Goal: Information Seeking & Learning: Learn about a topic

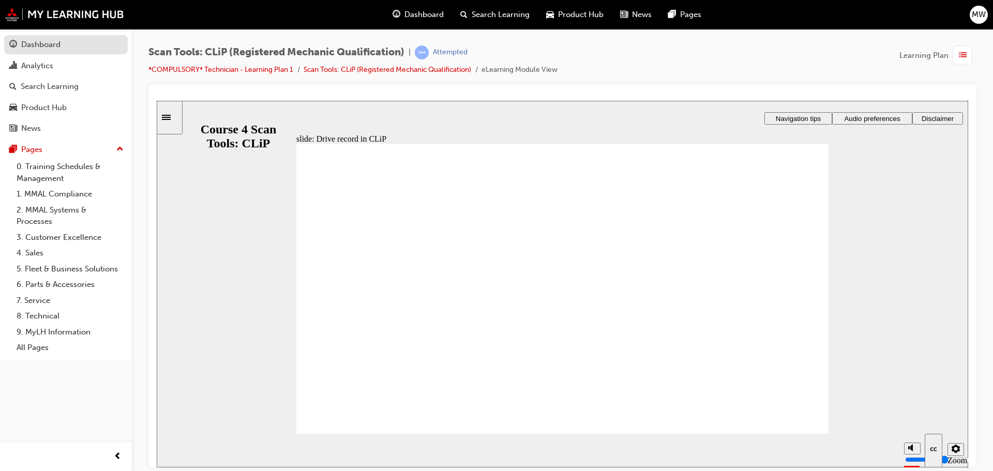
click at [73, 47] on div "Dashboard" at bounding box center [65, 44] width 113 height 13
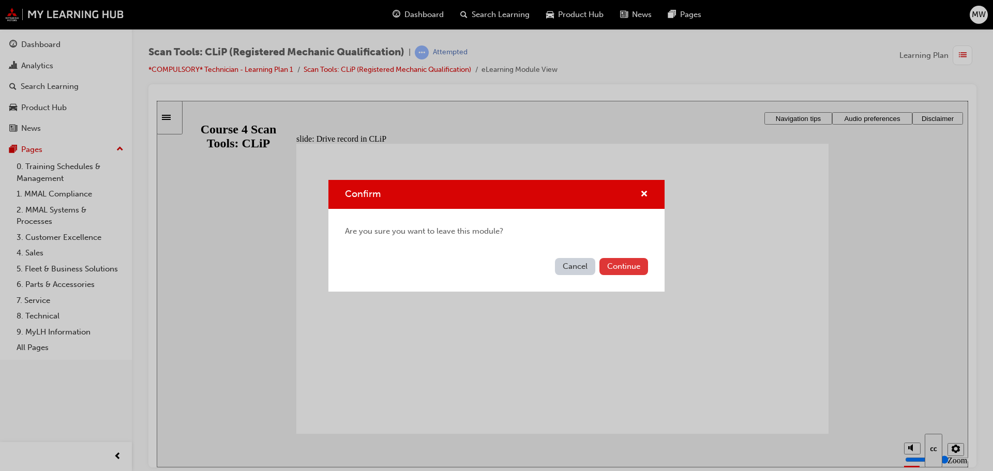
click at [634, 269] on button "Continue" at bounding box center [623, 266] width 49 height 17
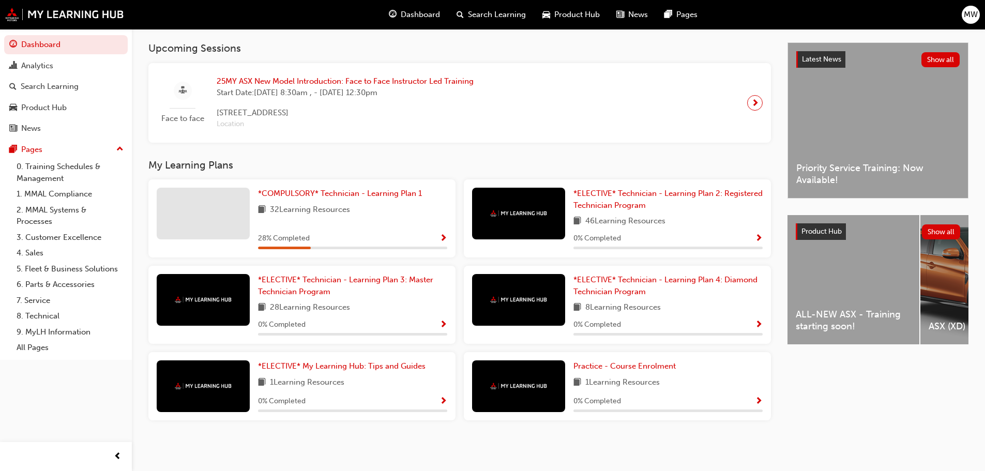
scroll to position [225, 0]
click at [78, 117] on button "Dashboard Analytics Search Learning Product Hub News Pages" at bounding box center [66, 86] width 124 height 107
click at [76, 110] on div "Product Hub" at bounding box center [65, 107] width 113 height 13
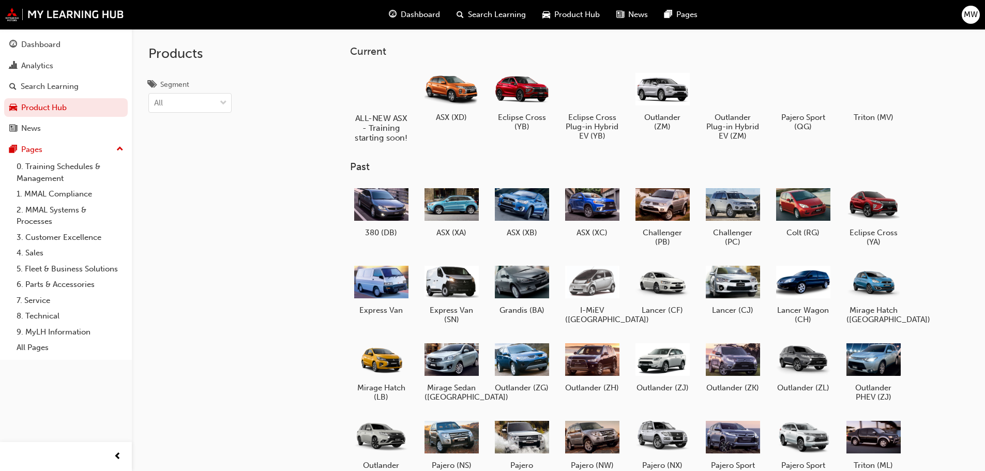
click at [384, 107] on div at bounding box center [380, 88] width 57 height 41
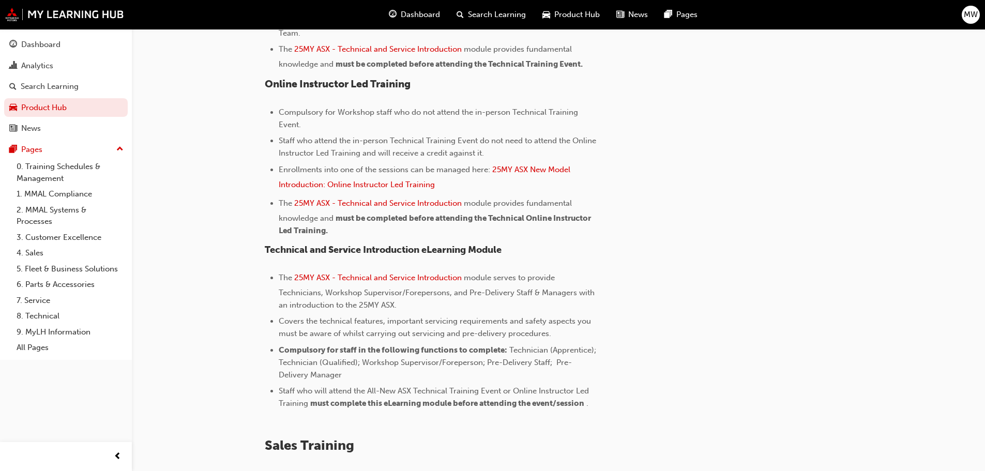
scroll to position [517, 0]
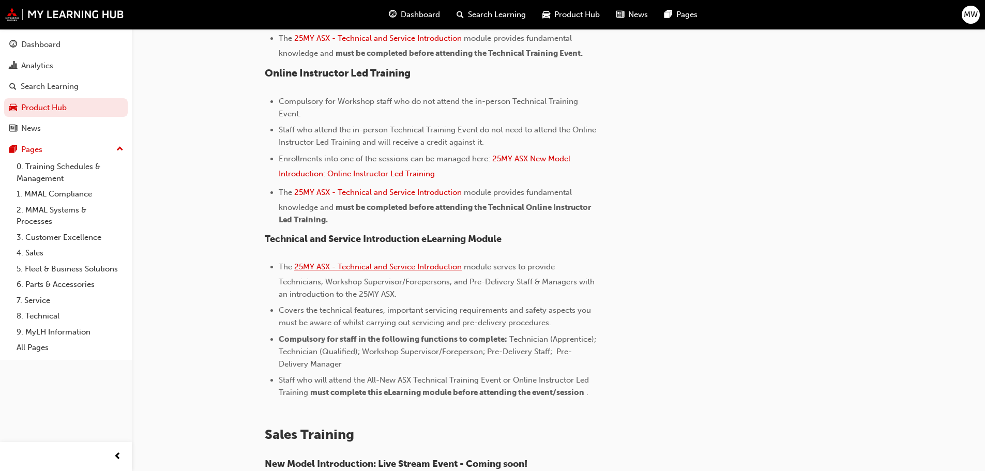
click at [414, 267] on span "25MY ASX - Technical and Service Introduction" at bounding box center [378, 266] width 168 height 9
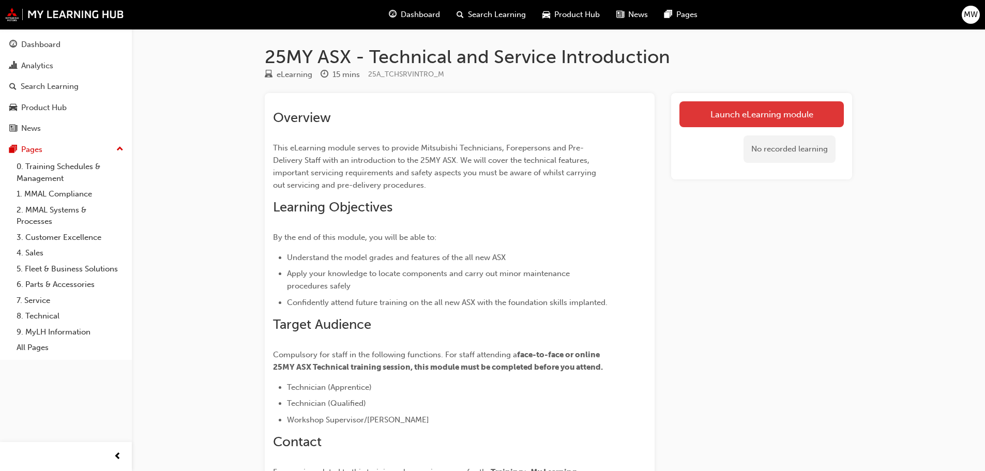
click at [715, 109] on link "Launch eLearning module" at bounding box center [762, 114] width 164 height 26
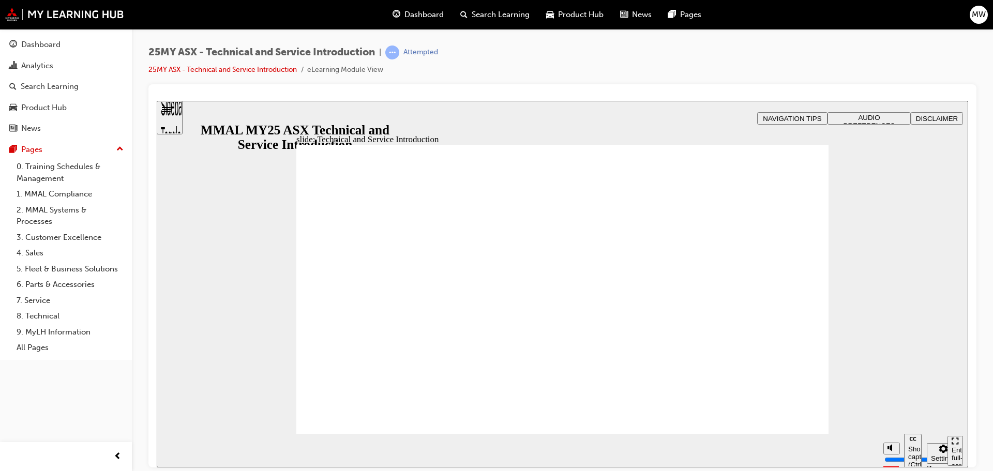
drag, startPoint x: 764, startPoint y: 395, endPoint x: 764, endPoint y: 443, distance: 48.1
